Goal: Obtain resource: Download file/media

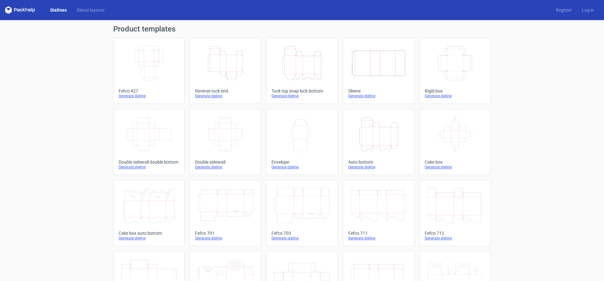
click at [239, 62] on icon "Height Depth Width" at bounding box center [225, 63] width 56 height 35
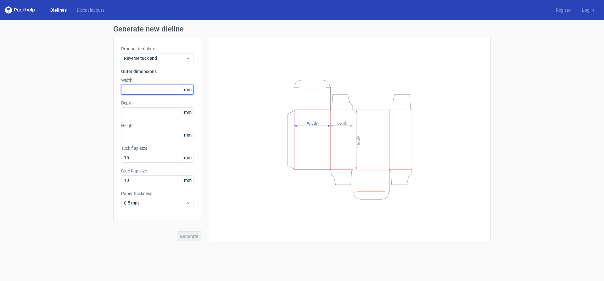
click at [158, 91] on input "text" at bounding box center [157, 90] width 72 height 10
type input "50"
type input "147"
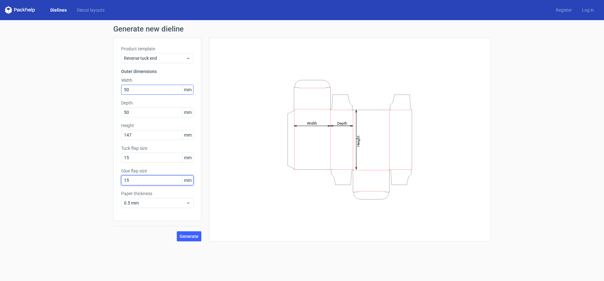
type input "15"
click at [177, 231] on button "Generate" at bounding box center [189, 236] width 25 height 10
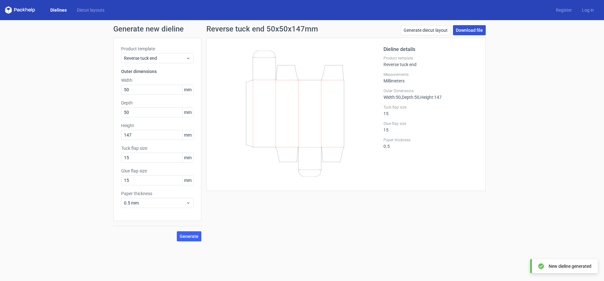
click at [456, 30] on link "Download file" at bounding box center [469, 30] width 33 height 10
